Goal: Information Seeking & Learning: Learn about a topic

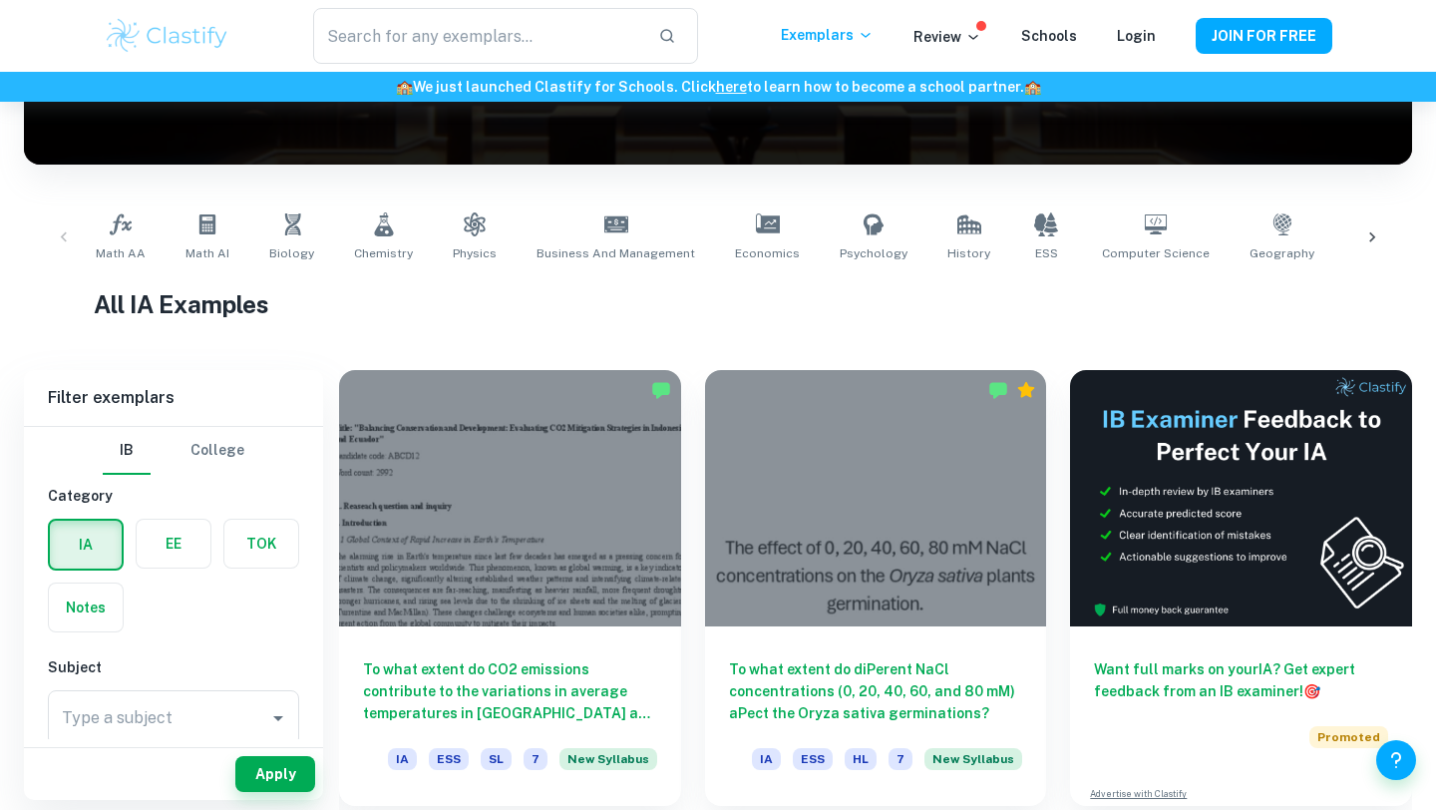
scroll to position [302, 0]
checkbox input "true"
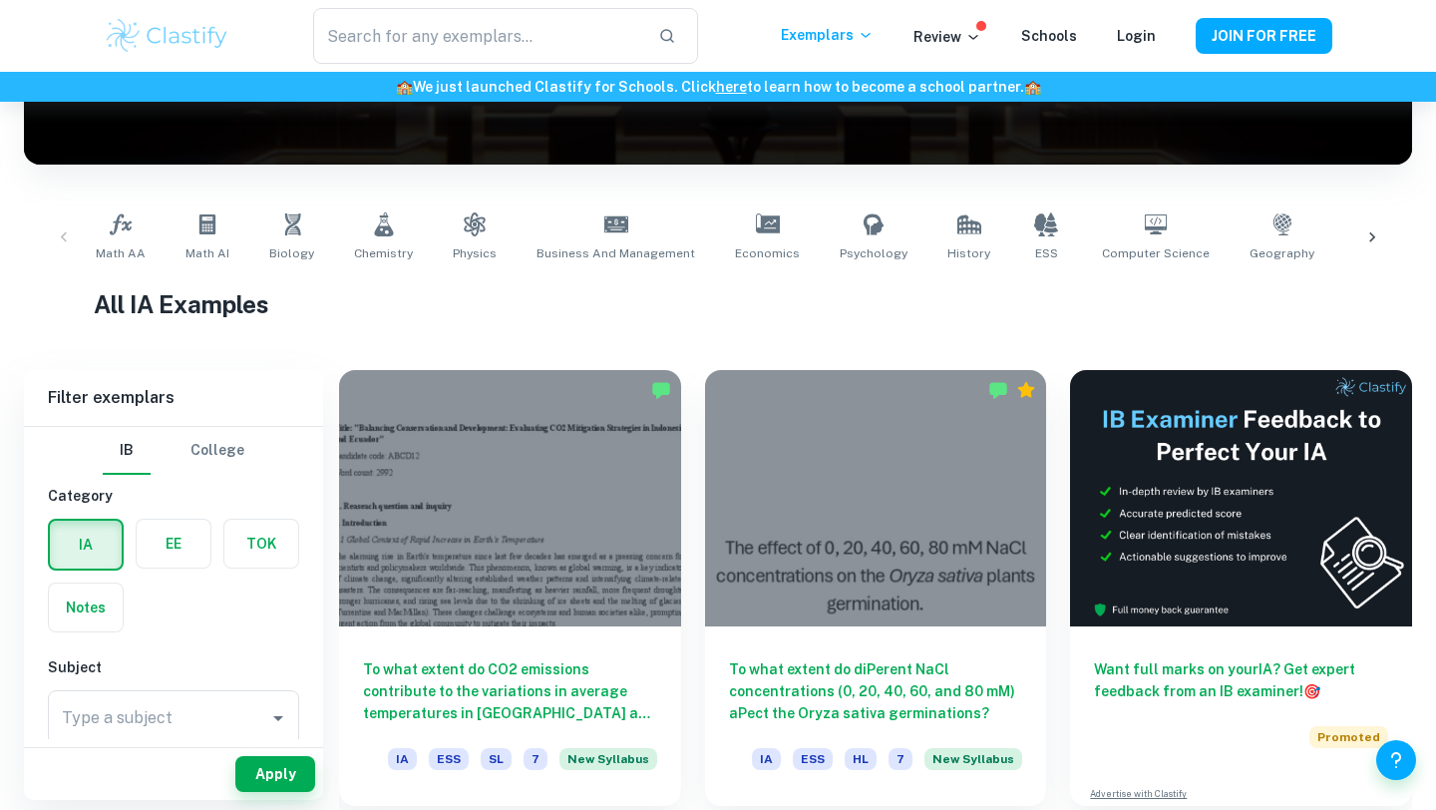
checkbox input "true"
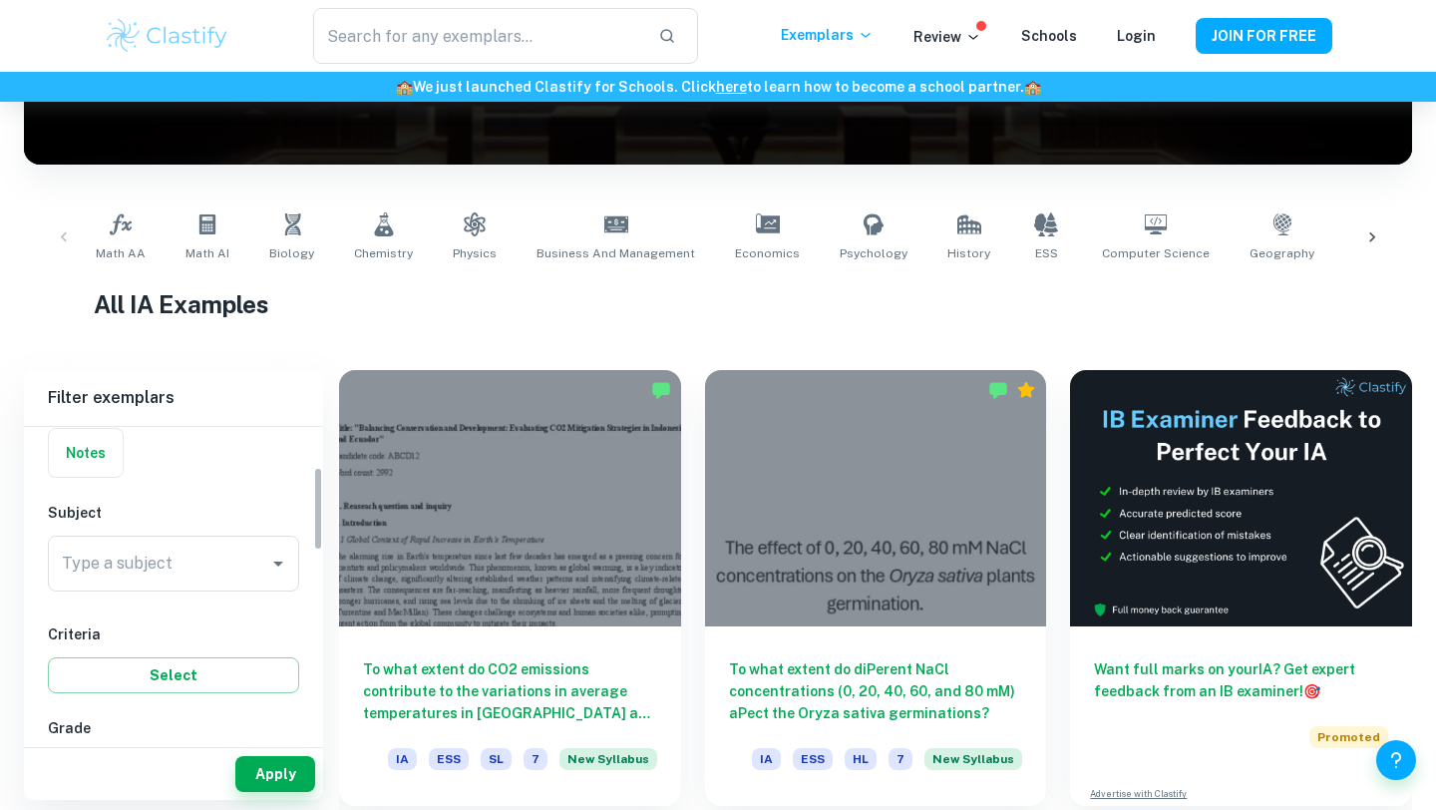
scroll to position [154, 0]
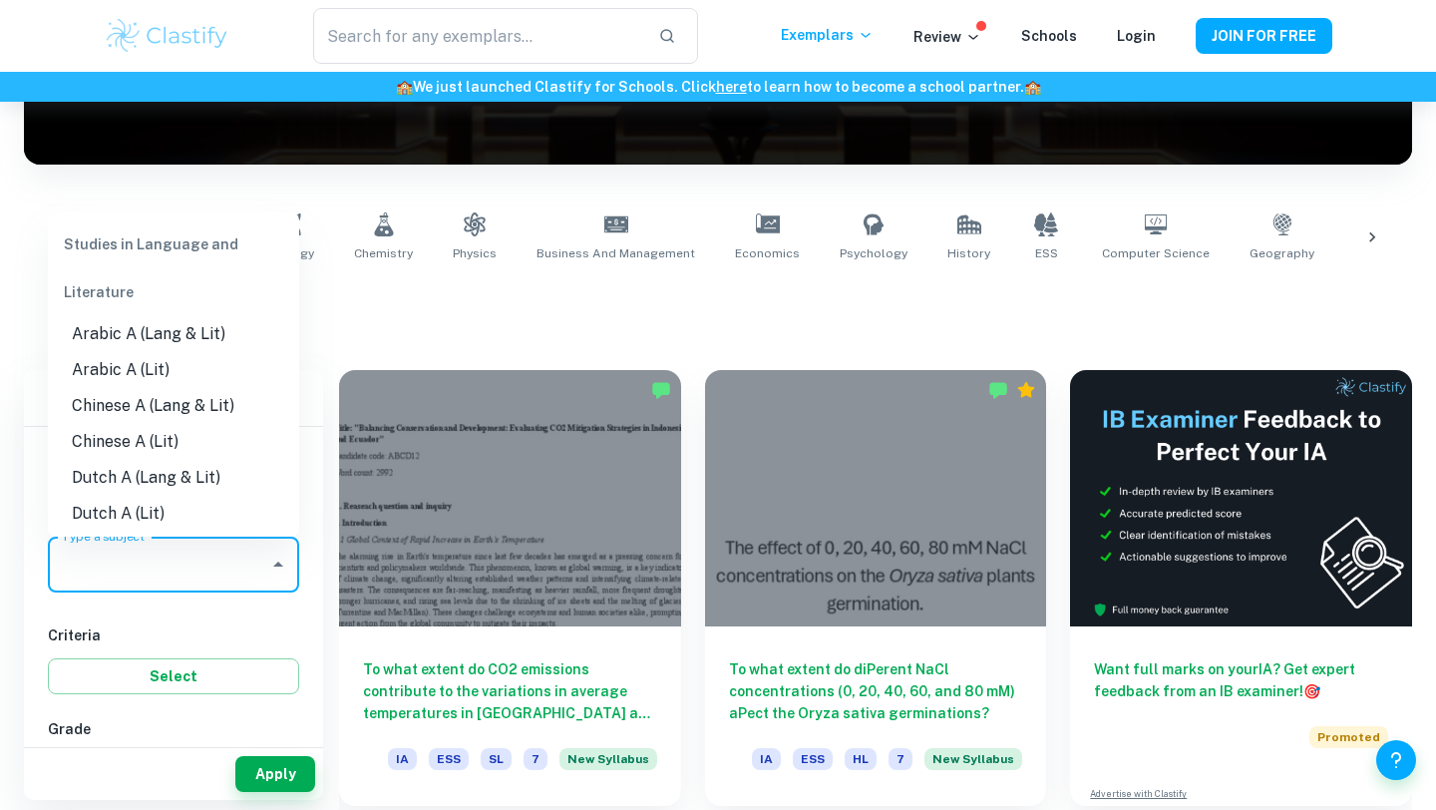
click at [201, 556] on input "Type a subject" at bounding box center [158, 565] width 203 height 38
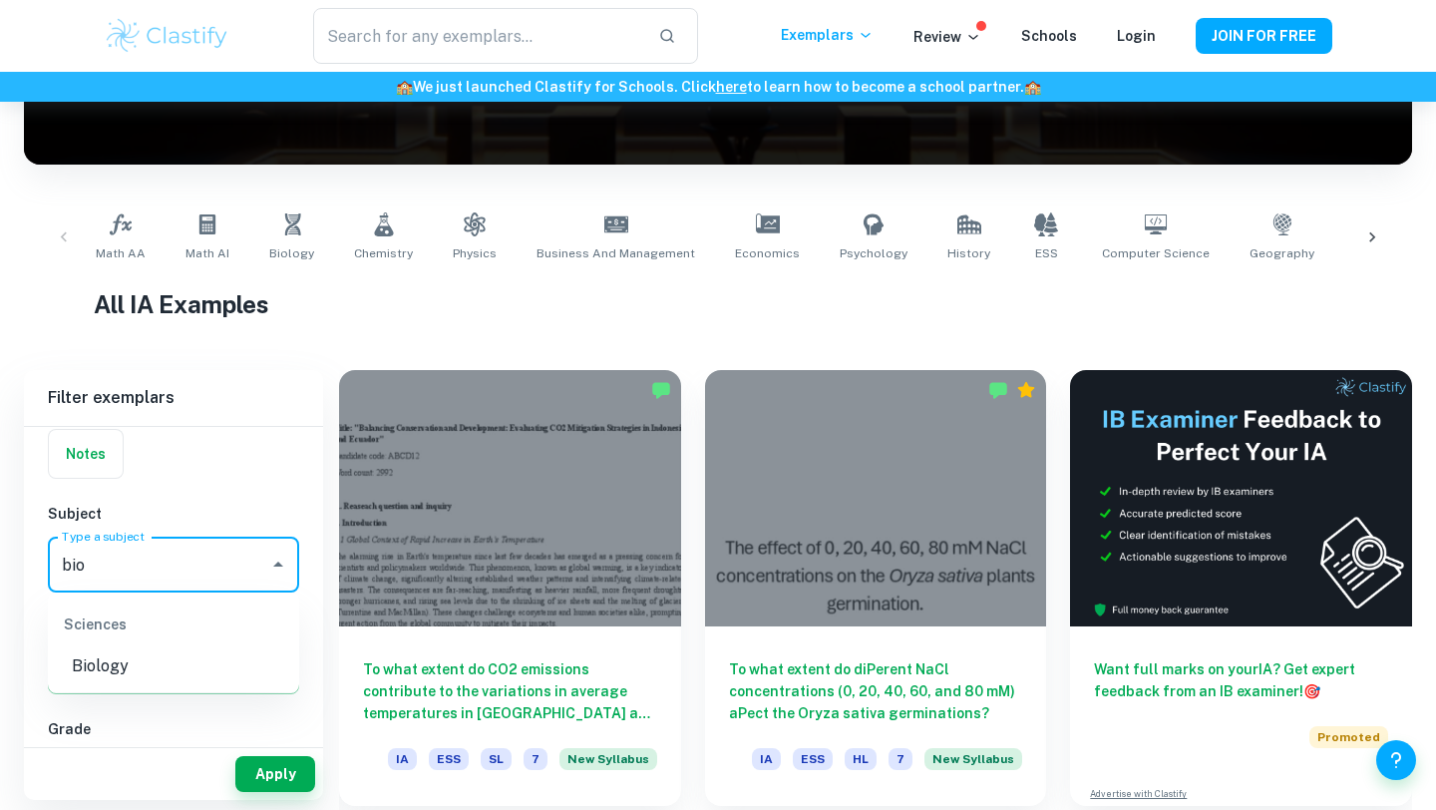
click at [157, 672] on li "Biology" at bounding box center [173, 666] width 251 height 36
type input "Biology"
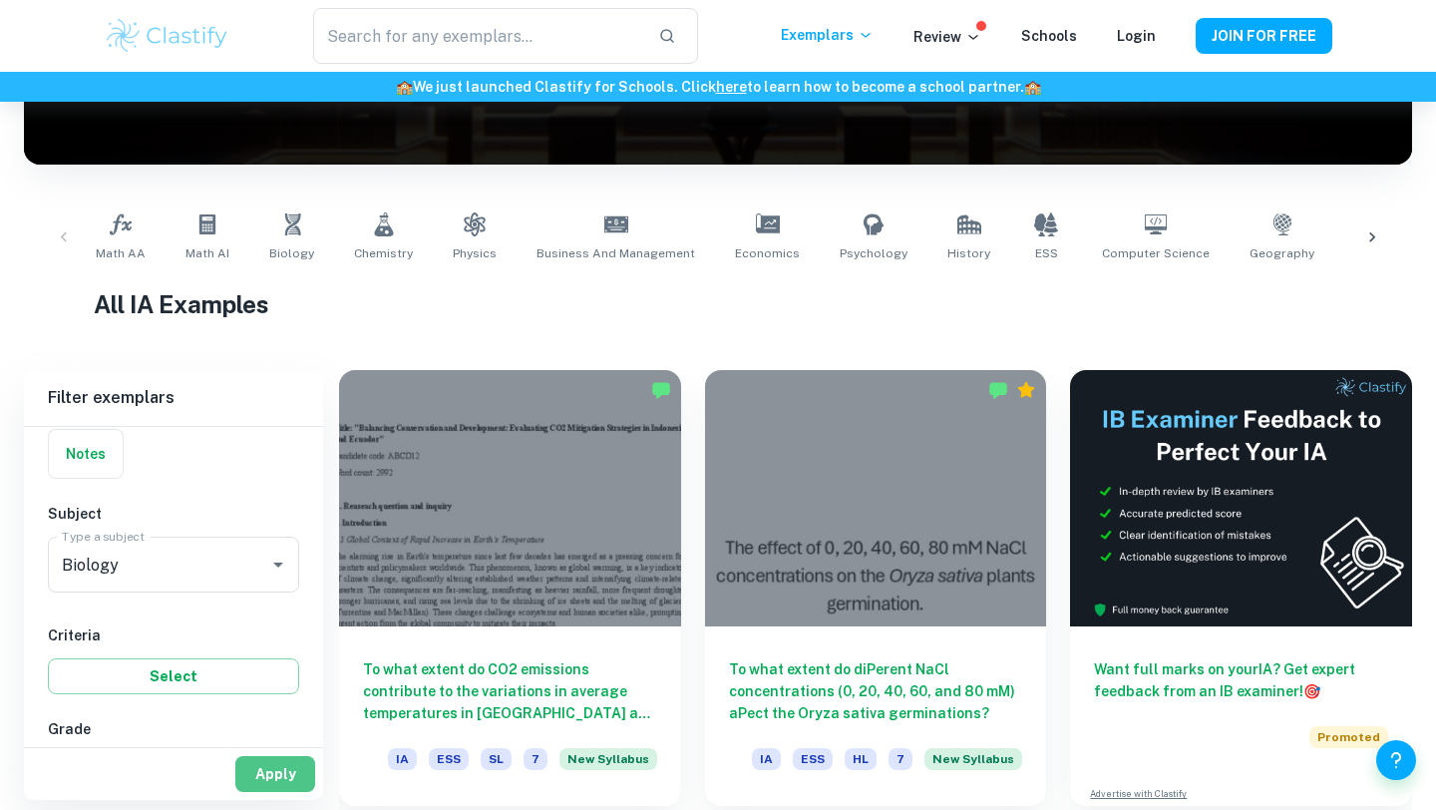
click at [273, 761] on button "Apply" at bounding box center [275, 774] width 80 height 36
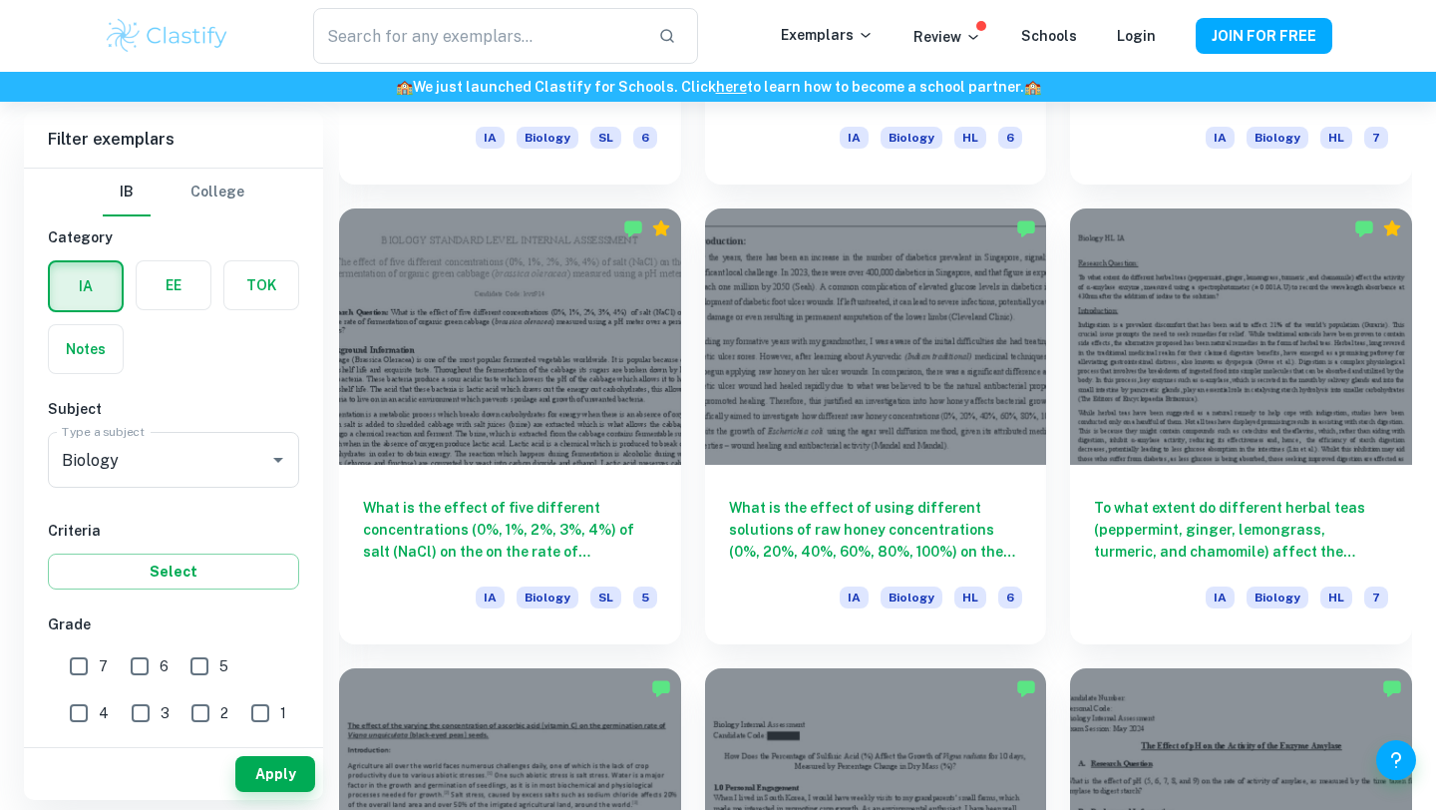
scroll to position [2304, 0]
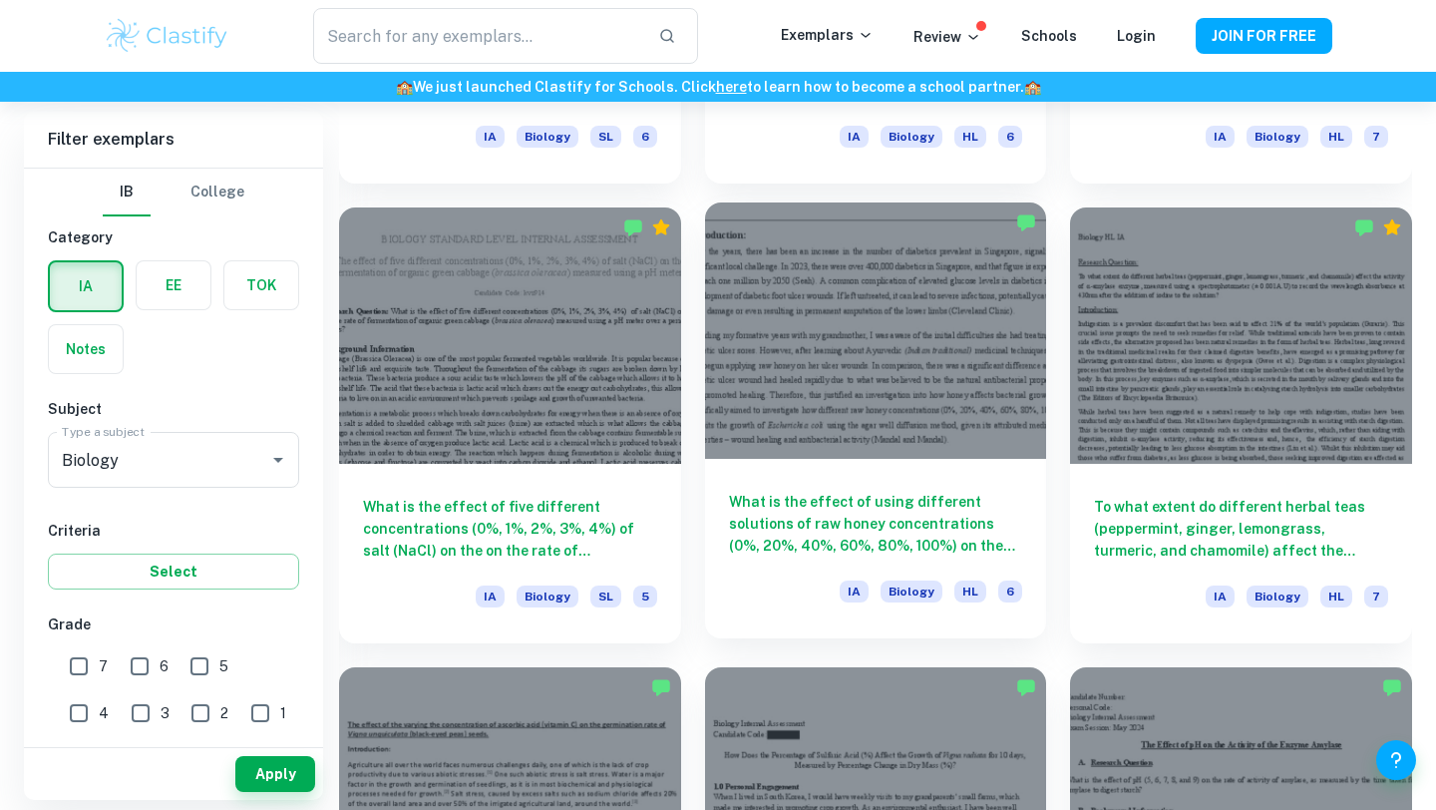
click at [779, 503] on h6 "What is the effect of using different solutions of raw honey concentrations (0%…" at bounding box center [876, 524] width 294 height 66
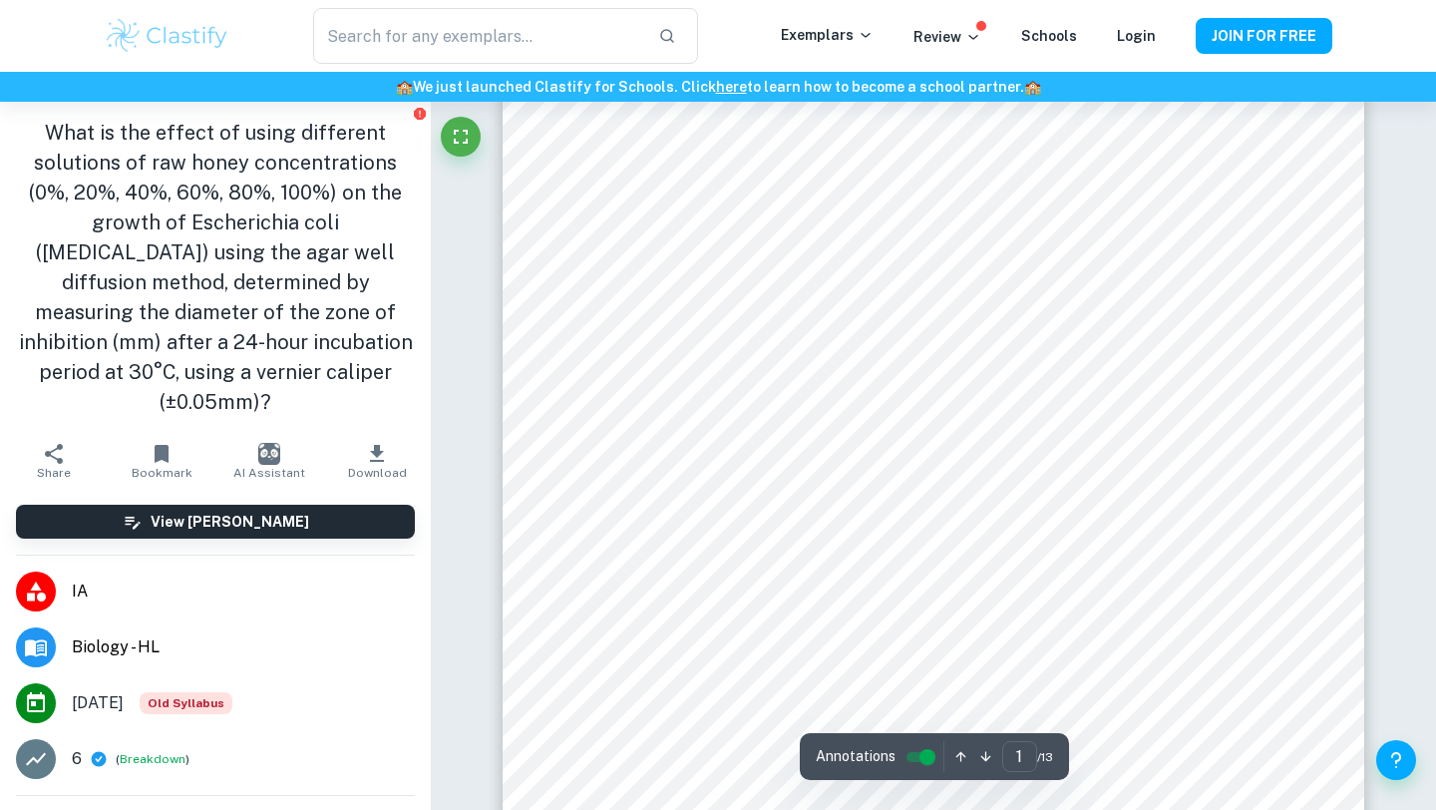
scroll to position [514, 0]
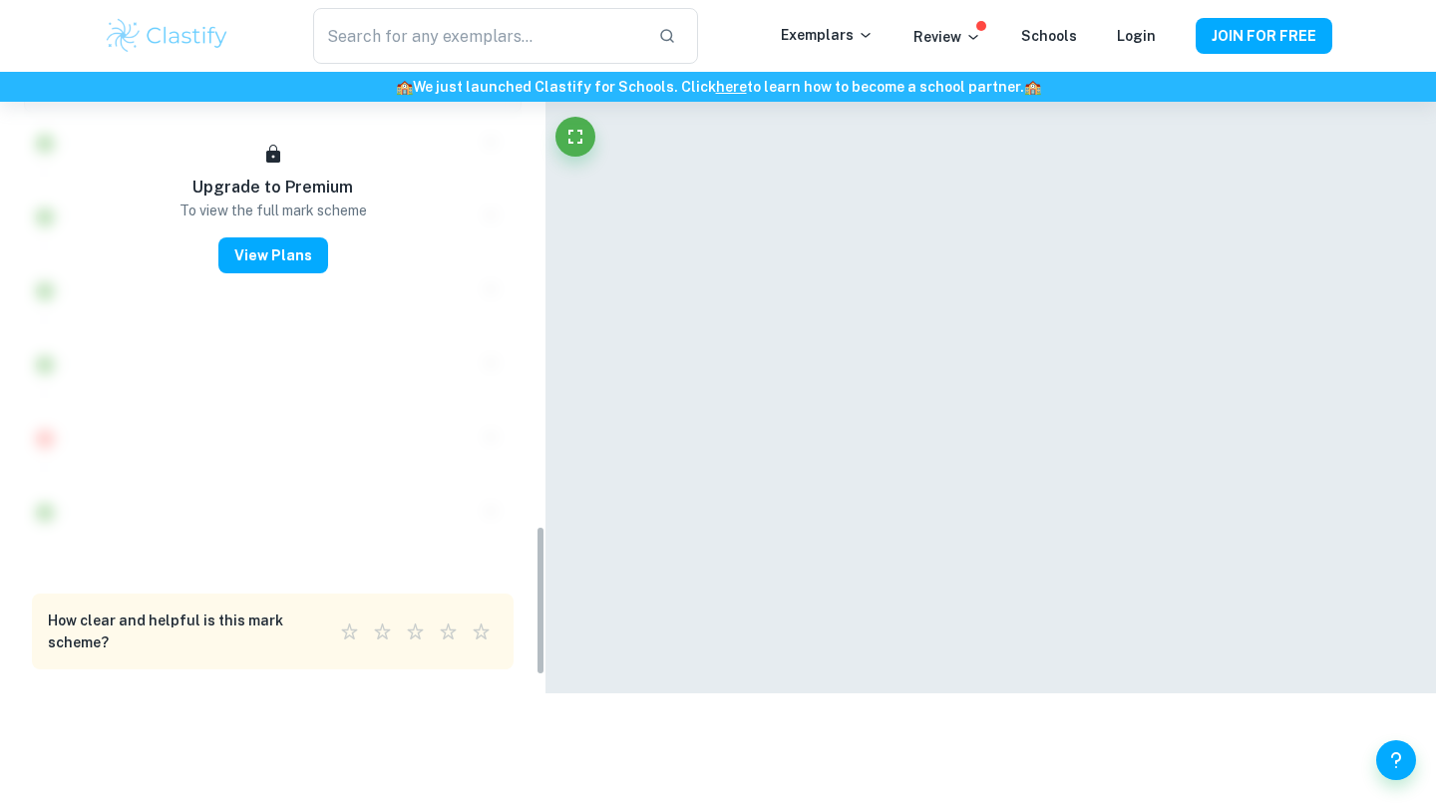
scroll to position [43, 0]
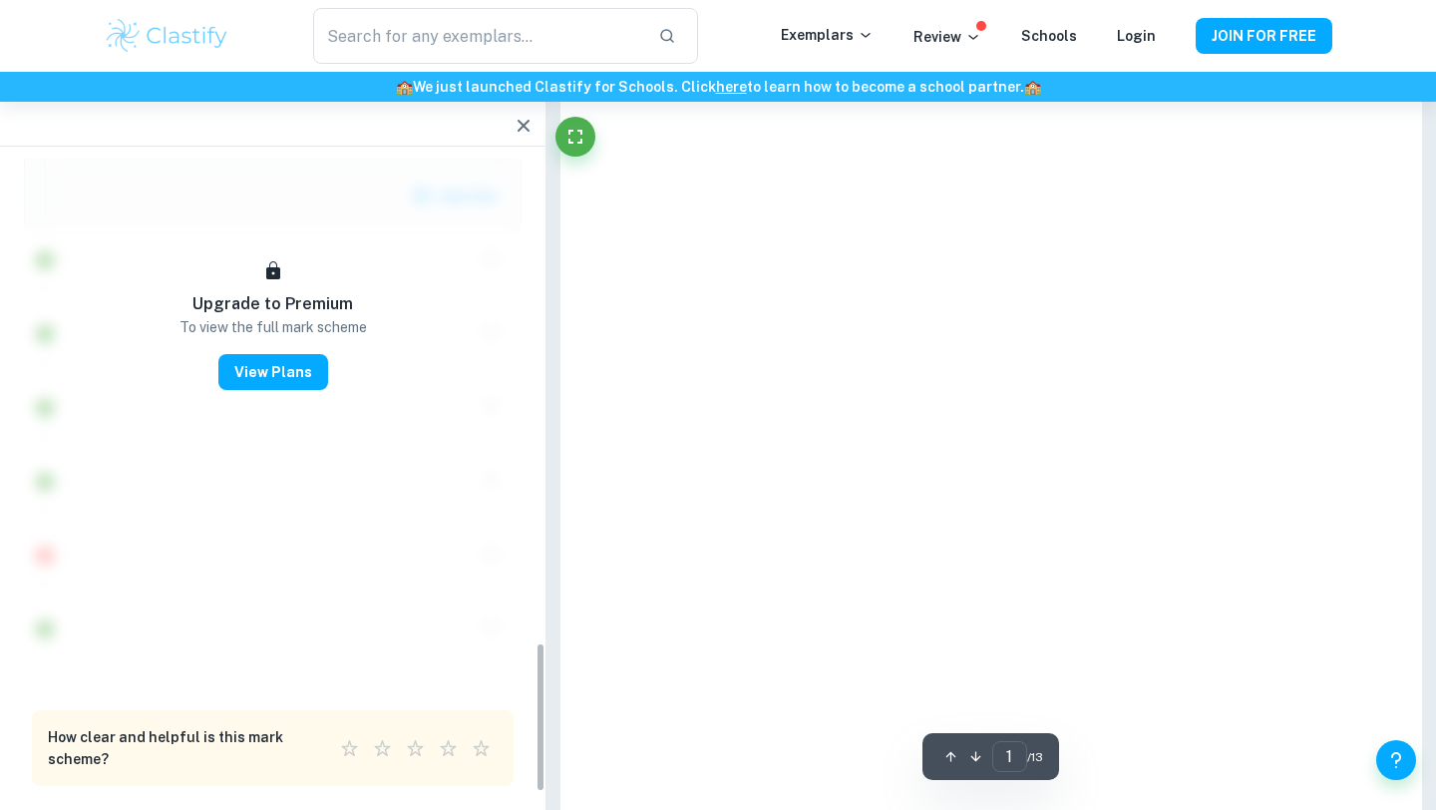
scroll to position [2304, 0]
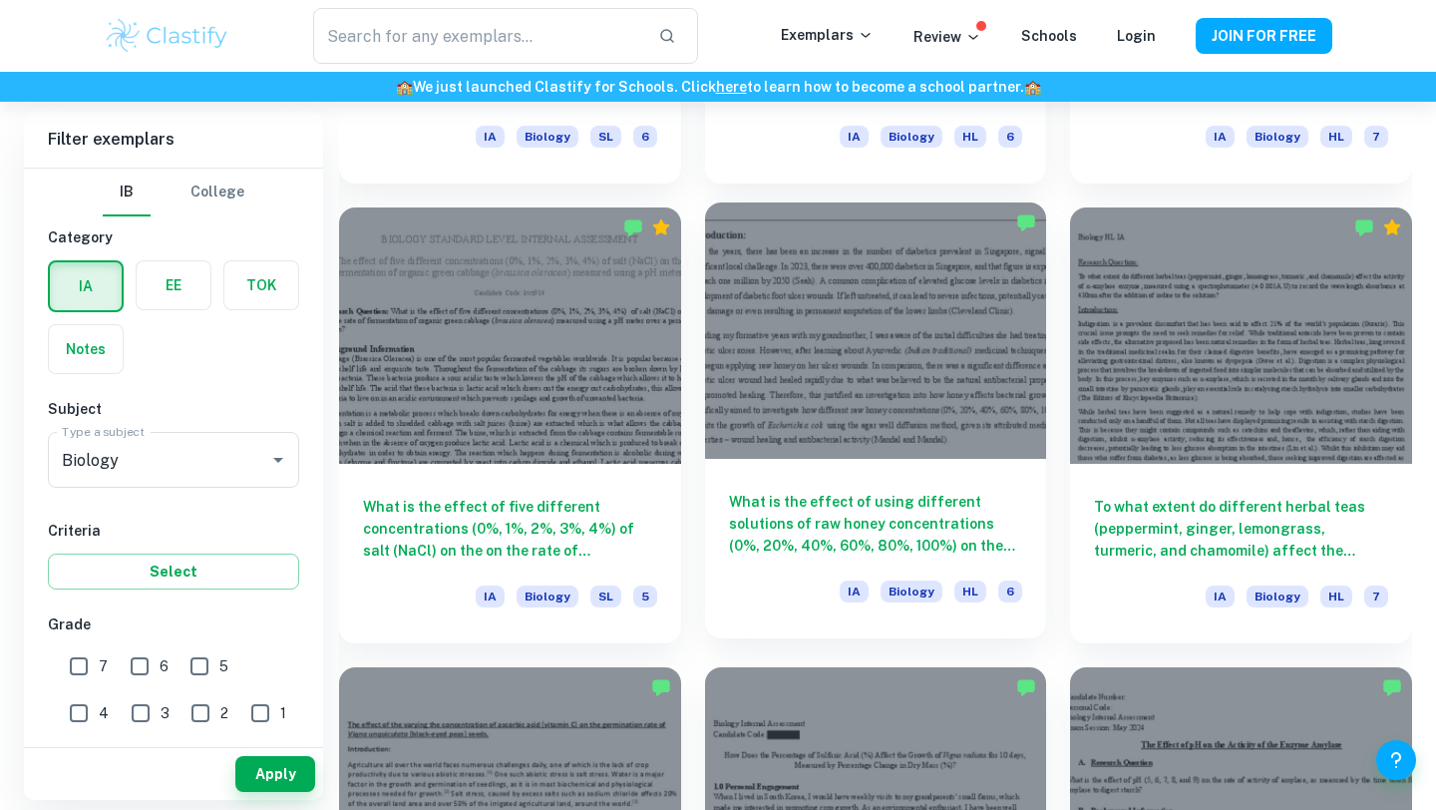
click at [754, 387] on div at bounding box center [876, 330] width 342 height 256
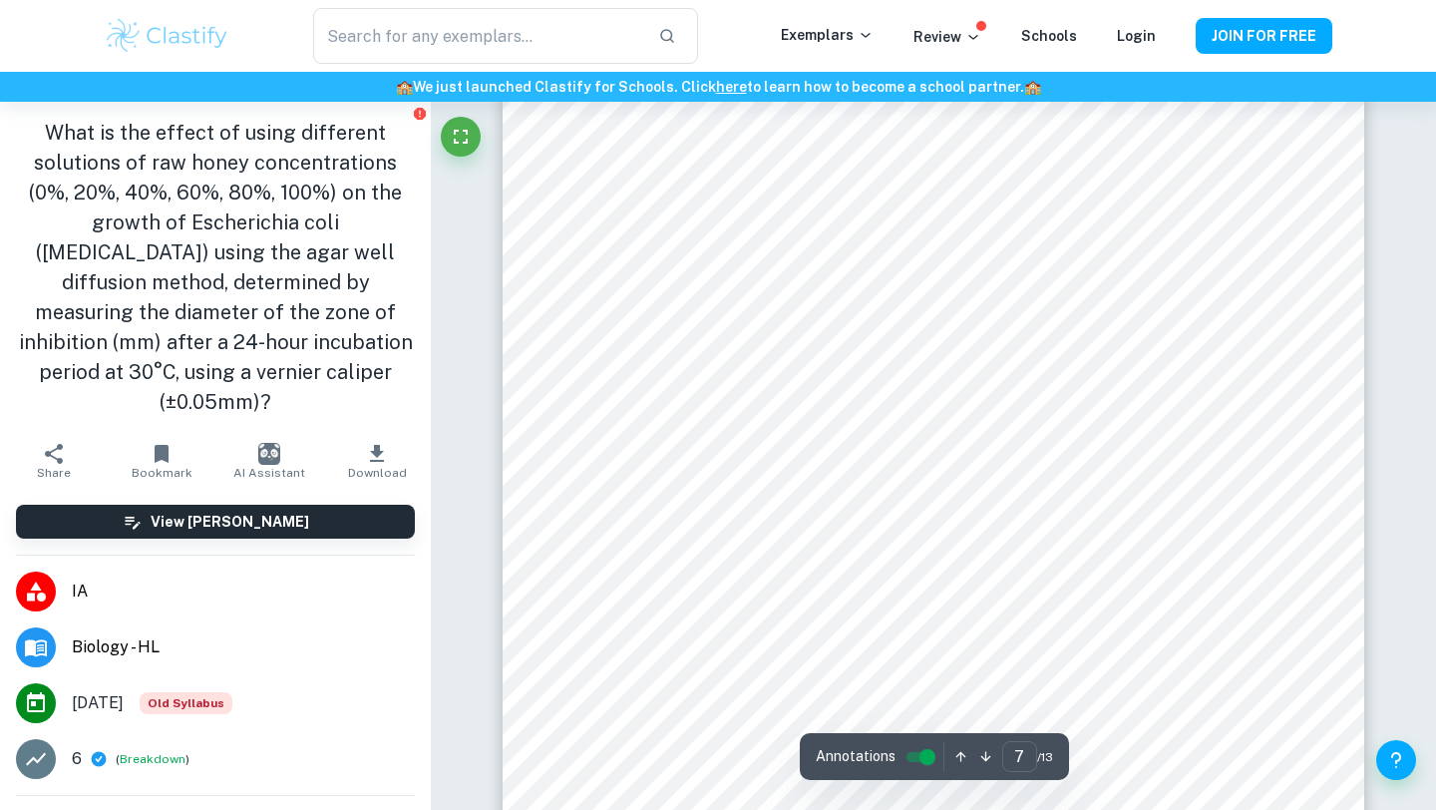
scroll to position [7604, 0]
type input "13"
